Goal: Find specific page/section: Find specific page/section

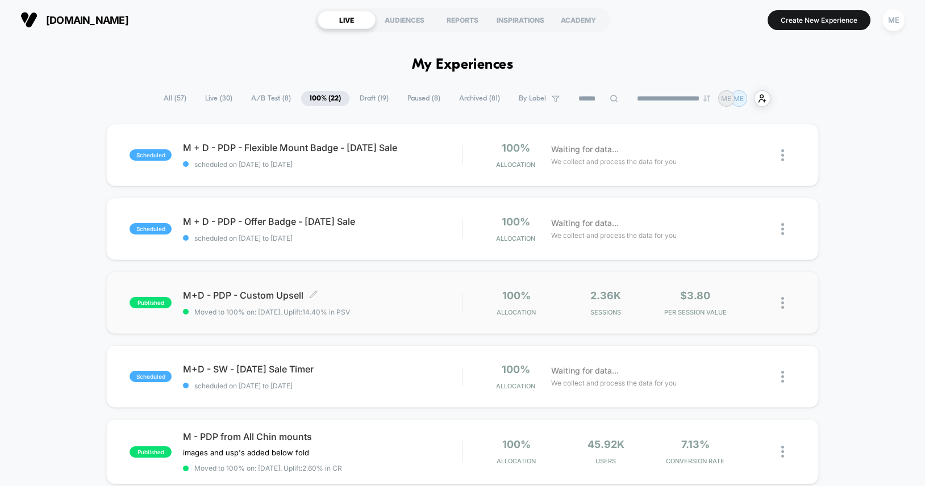
click at [389, 301] on span "M+D - PDP - Custom Upsell Click to edit experience details" at bounding box center [322, 295] width 279 height 11
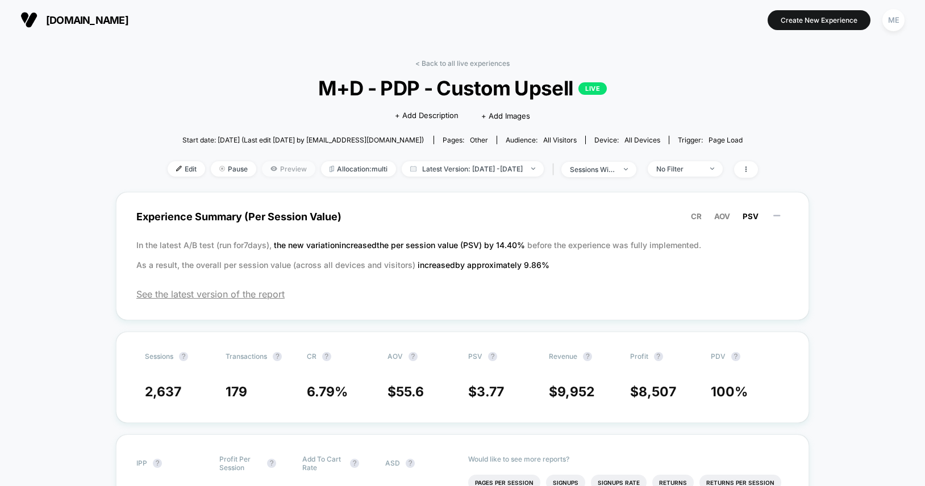
click at [273, 167] on span "Preview" at bounding box center [288, 168] width 53 height 15
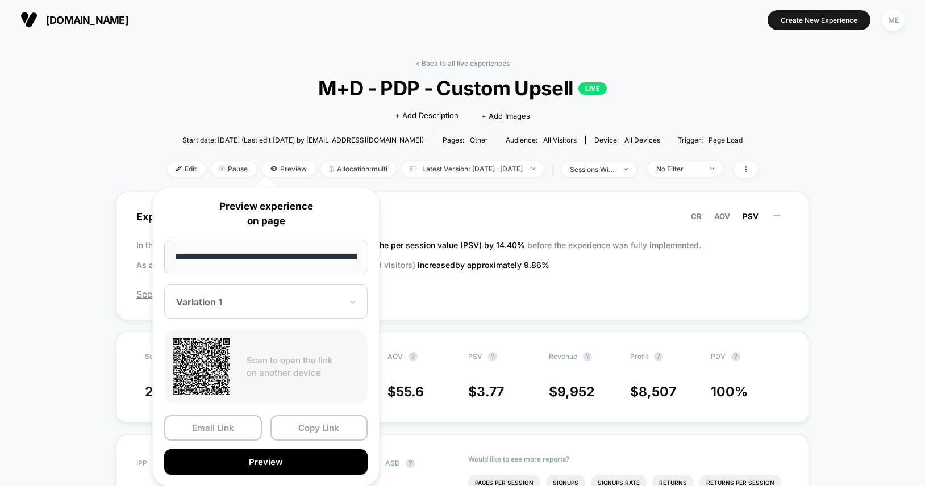
click at [258, 298] on div at bounding box center [259, 302] width 166 height 11
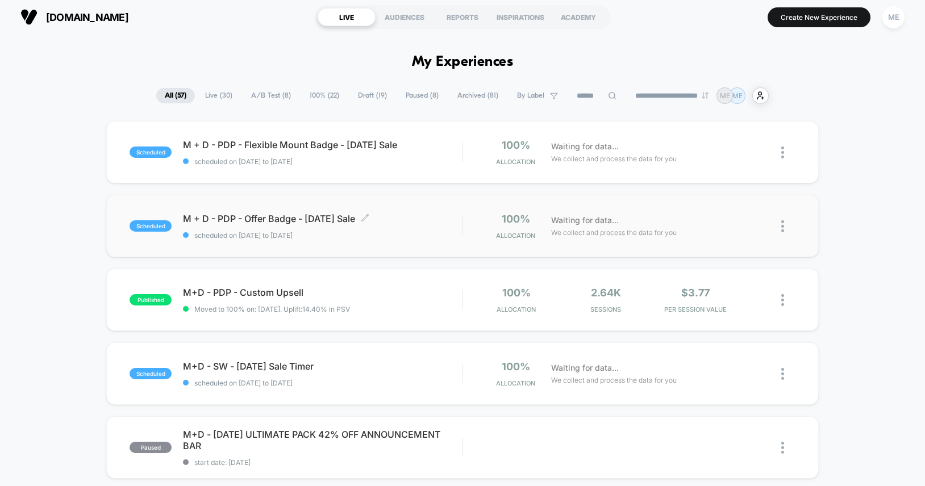
click at [399, 215] on span "M + D - PDP - Offer Badge - Labor Day Sale Click to edit experience details" at bounding box center [322, 218] width 279 height 11
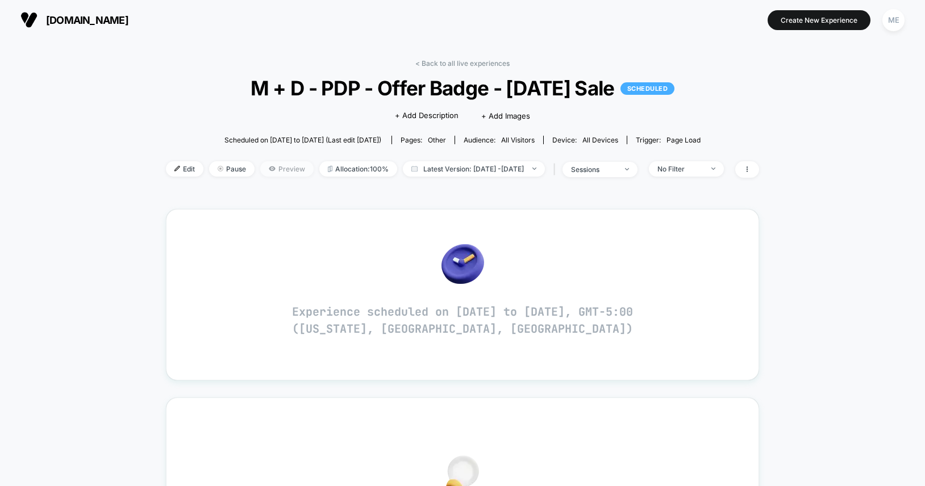
click at [270, 172] on span "Preview" at bounding box center [286, 168] width 53 height 15
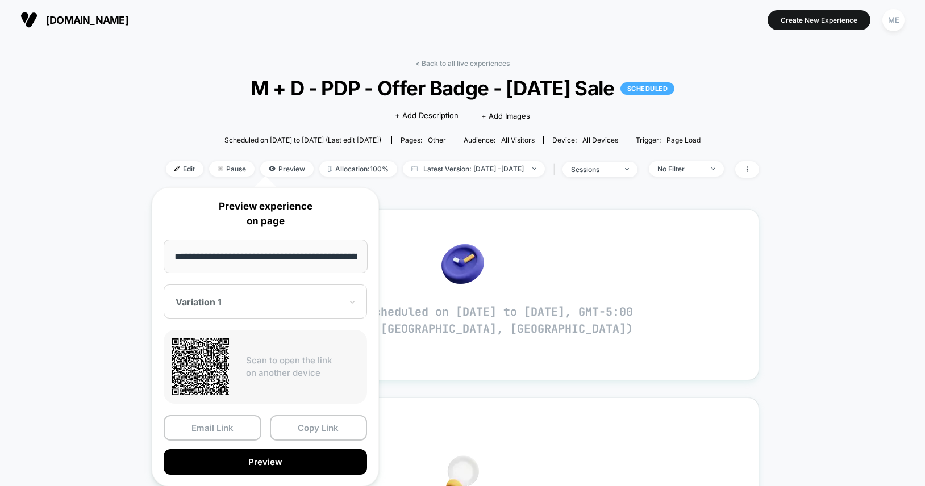
click at [242, 299] on div at bounding box center [259, 302] width 166 height 11
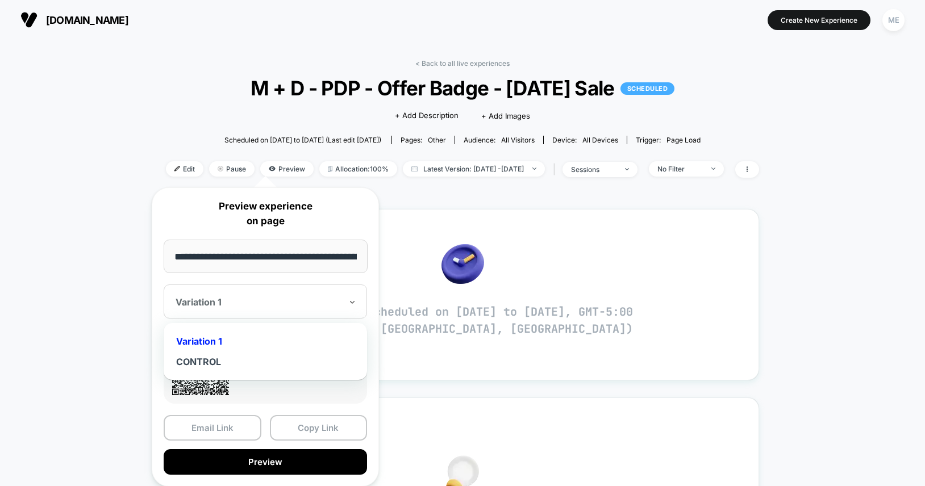
click at [242, 295] on div "Variation 1" at bounding box center [258, 302] width 168 height 14
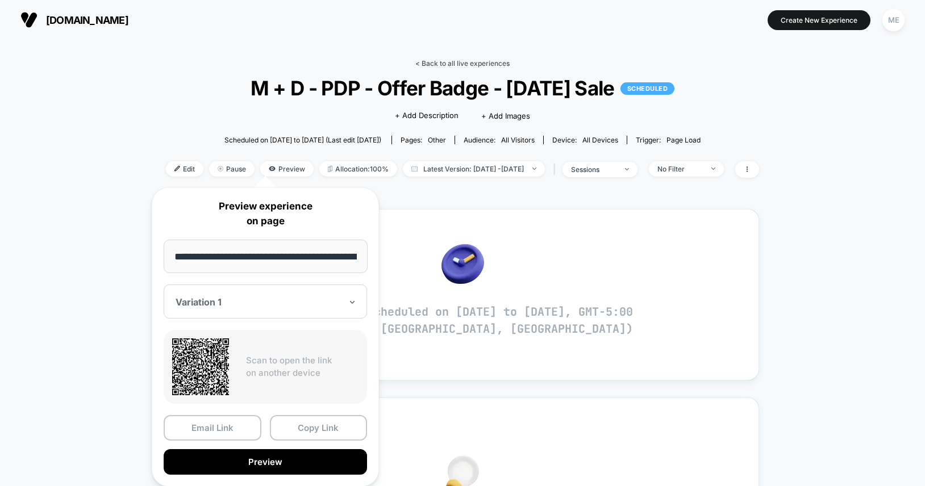
click at [466, 65] on link "< Back to all live experiences" at bounding box center [462, 63] width 94 height 9
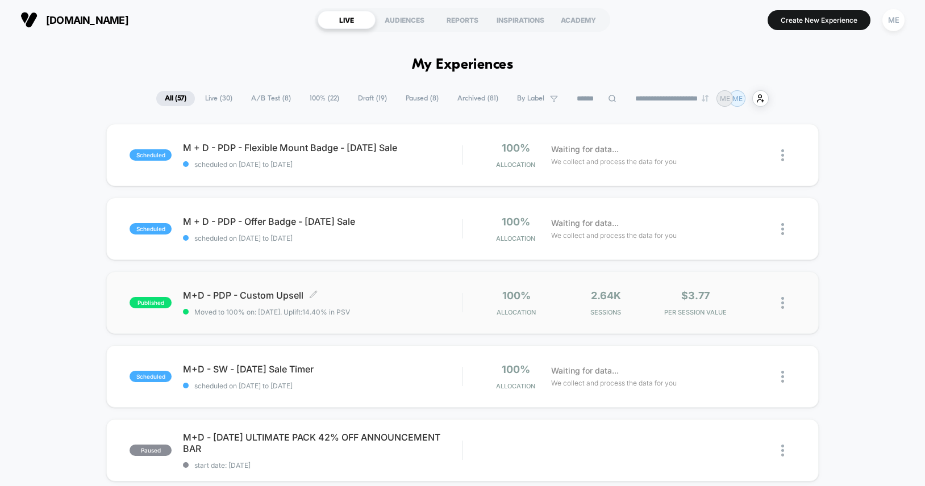
click at [377, 302] on div "M+D - PDP - Custom Upsell Click to edit experience details Click to edit experi…" at bounding box center [322, 303] width 279 height 27
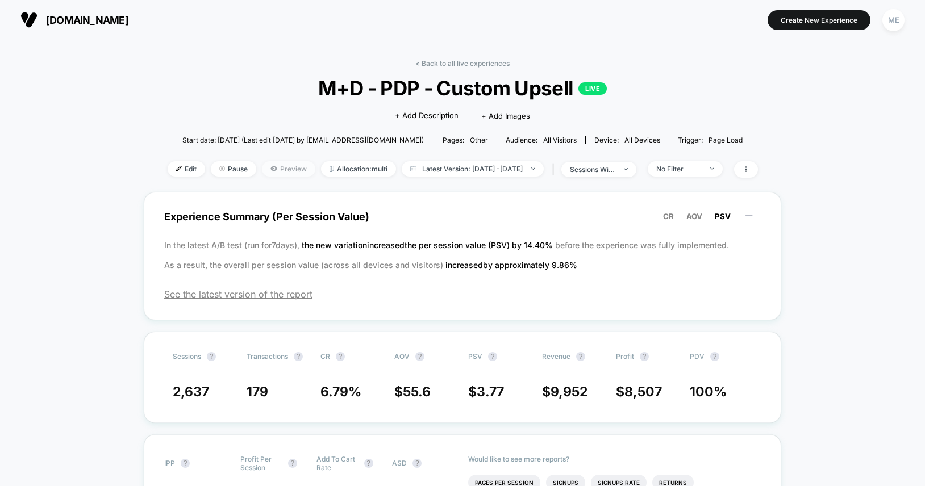
click at [275, 170] on span "Preview" at bounding box center [288, 168] width 53 height 15
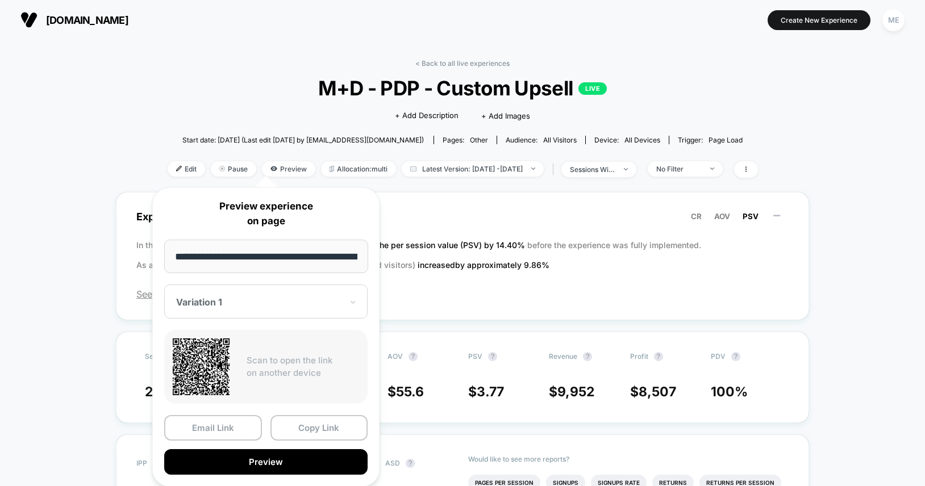
click at [236, 304] on div at bounding box center [259, 302] width 166 height 11
